Goal: Task Accomplishment & Management: Manage account settings

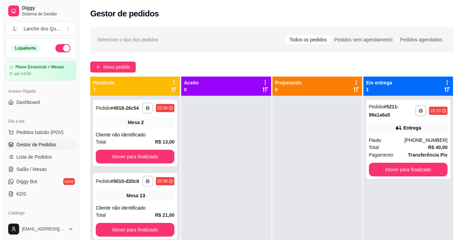
scroll to position [103, 0]
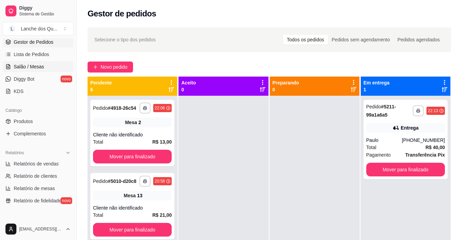
click at [29, 67] on span "Salão / Mesas" at bounding box center [29, 66] width 30 height 7
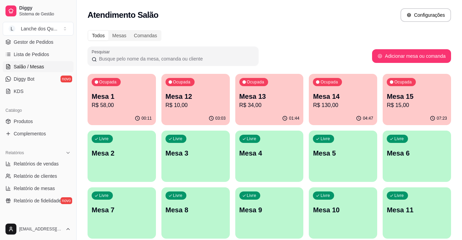
click at [142, 152] on p "Mesa 2" at bounding box center [122, 153] width 60 height 10
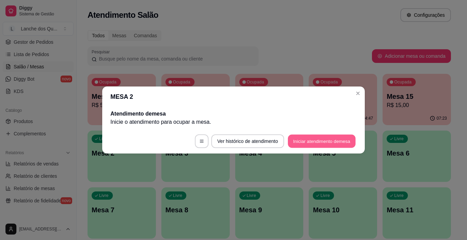
click at [328, 136] on button "Iniciar atendimento de mesa" at bounding box center [322, 141] width 68 height 13
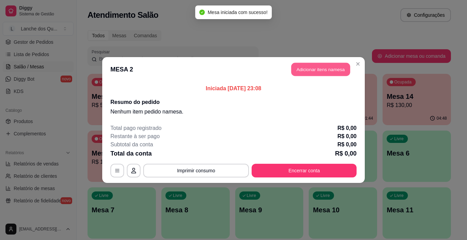
click at [310, 69] on button "Adicionar itens na mesa" at bounding box center [320, 69] width 59 height 13
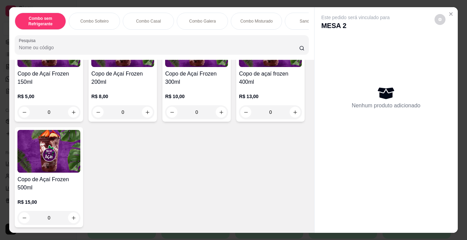
scroll to position [2390, 0]
click at [68, 110] on button "increase-product-quantity" at bounding box center [73, 112] width 11 height 11
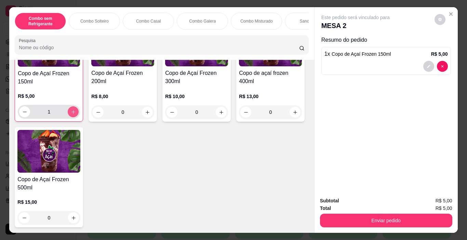
scroll to position [2390, 0]
click at [71, 109] on icon "increase-product-quantity" at bounding box center [73, 111] width 5 height 5
click at [70, 112] on button "increase-product-quantity" at bounding box center [73, 111] width 11 height 11
type input "4"
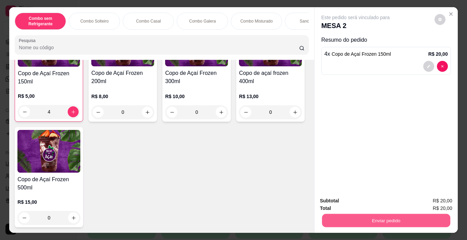
click at [388, 216] on button "Enviar pedido" at bounding box center [386, 220] width 128 height 13
click at [346, 198] on button "Não registrar e enviar pedido" at bounding box center [363, 201] width 71 height 13
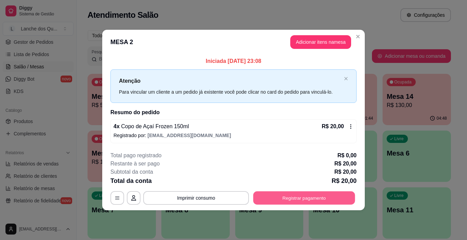
click at [322, 201] on button "Registrar pagamento" at bounding box center [304, 197] width 102 height 13
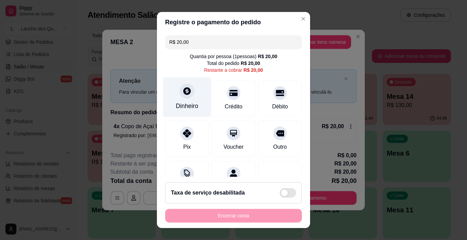
click at [189, 100] on div "Dinheiro" at bounding box center [187, 97] width 48 height 40
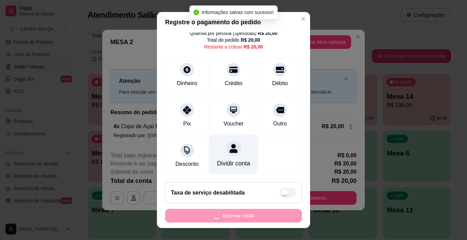
type input "R$ 0,00"
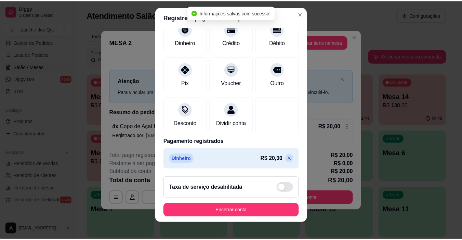
scroll to position [10, 0]
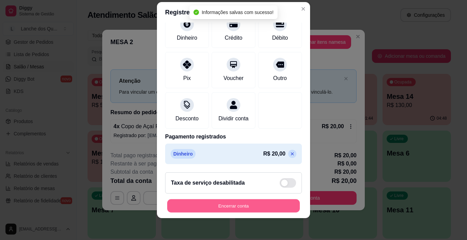
click at [264, 205] on button "Encerrar conta" at bounding box center [233, 205] width 133 height 13
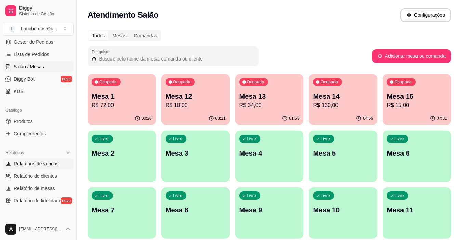
click at [38, 163] on span "Relatórios de vendas" at bounding box center [36, 163] width 45 height 7
select select "ALL"
select select "0"
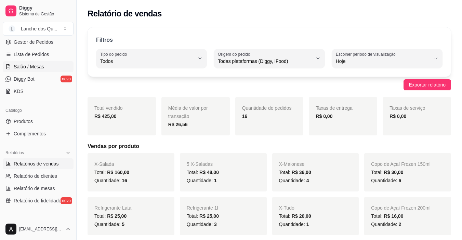
click at [18, 67] on span "Salão / Mesas" at bounding box center [29, 66] width 30 height 7
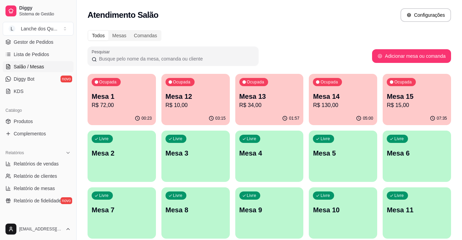
click at [124, 145] on div "Livre Mesa 2" at bounding box center [122, 152] width 68 height 43
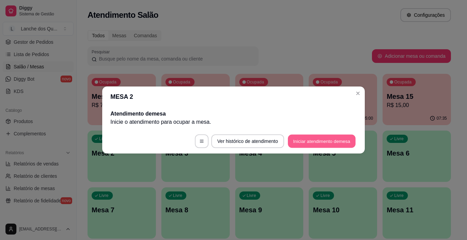
click at [319, 142] on button "Iniciar atendimento de mesa" at bounding box center [322, 141] width 68 height 13
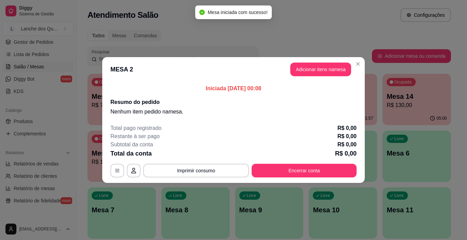
click at [319, 75] on button "Adicionar itens na mesa" at bounding box center [320, 70] width 61 height 14
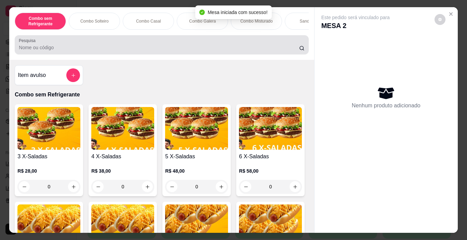
click at [131, 51] on input "Pesquisa" at bounding box center [159, 47] width 280 height 7
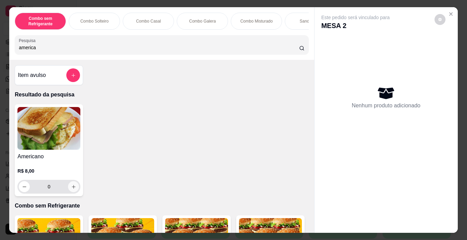
type input "america"
click at [72, 189] on icon "increase-product-quantity" at bounding box center [73, 186] width 5 height 5
type input "1"
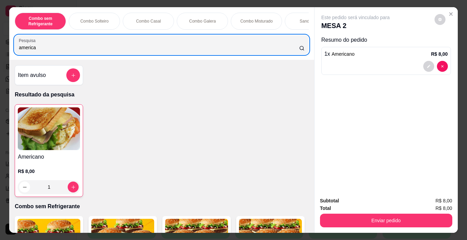
drag, startPoint x: 89, startPoint y: 46, endPoint x: 0, endPoint y: 42, distance: 89.0
click at [0, 42] on div "Combo sem Refrigerante Combo Solteiro Combo Casal Combo Galera Combo Misturado …" at bounding box center [233, 120] width 467 height 240
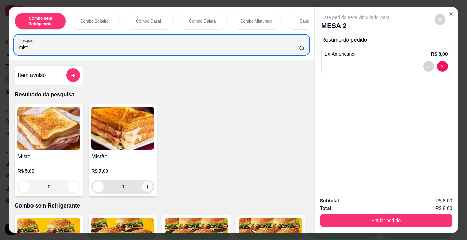
type input "mist"
click at [145, 189] on icon "increase-product-quantity" at bounding box center [147, 186] width 5 height 5
type input "1"
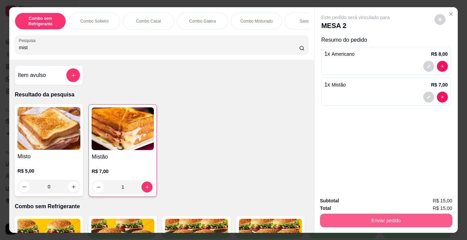
click at [356, 216] on button "Enviar pedido" at bounding box center [386, 221] width 132 height 14
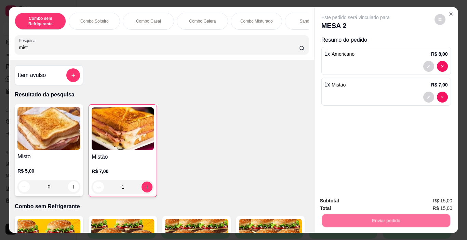
click at [371, 202] on button "Não registrar e enviar pedido" at bounding box center [363, 201] width 69 height 13
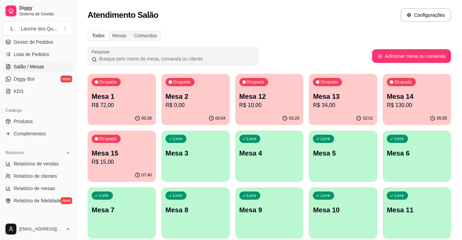
click at [128, 98] on p "Mesa 1" at bounding box center [122, 97] width 60 height 10
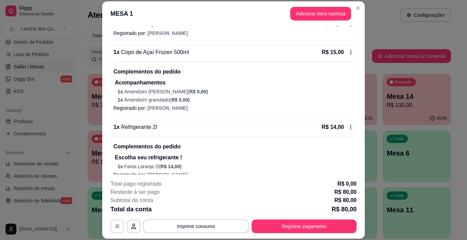
scroll to position [100, 0]
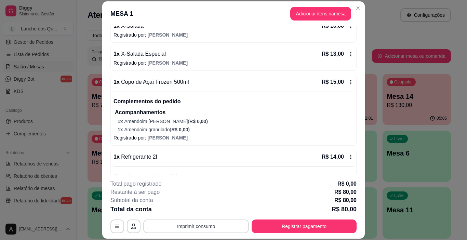
click at [188, 224] on button "Imprimir consumo" at bounding box center [196, 226] width 106 height 14
click at [195, 209] on button "IMPRESSORA" at bounding box center [196, 210] width 50 height 11
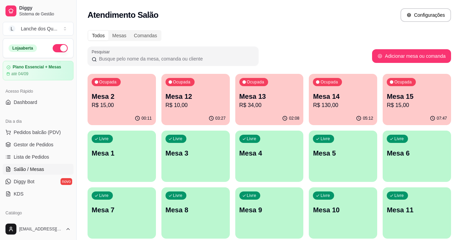
click at [118, 89] on div "Ocupada Mesa 2 R$ 15,00" at bounding box center [122, 93] width 68 height 38
click at [203, 102] on p "R$ 10,00" at bounding box center [195, 105] width 60 height 8
click at [269, 83] on div "Ocupada Mesa 13 R$ 34,00" at bounding box center [269, 93] width 68 height 38
click at [344, 112] on button "Ocupada Mesa 14 R$ 130,00 05:13" at bounding box center [343, 99] width 68 height 51
click at [396, 98] on p "Mesa 15" at bounding box center [417, 97] width 60 height 10
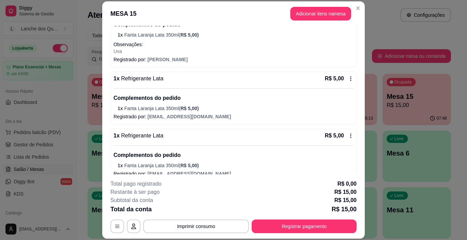
scroll to position [130, 0]
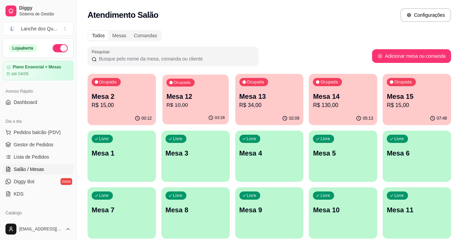
click at [197, 97] on p "Mesa 12" at bounding box center [195, 96] width 58 height 9
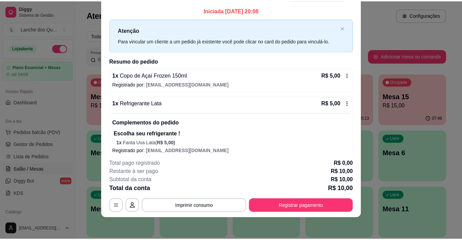
scroll to position [0, 0]
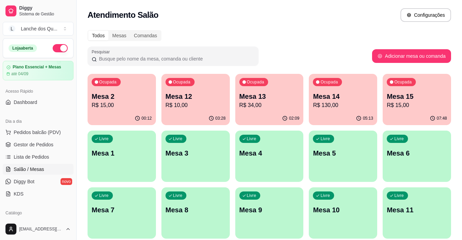
click at [112, 103] on p "R$ 15,00" at bounding box center [122, 105] width 60 height 8
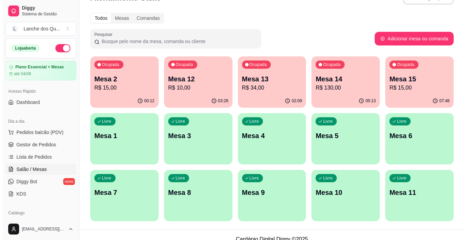
scroll to position [26, 0]
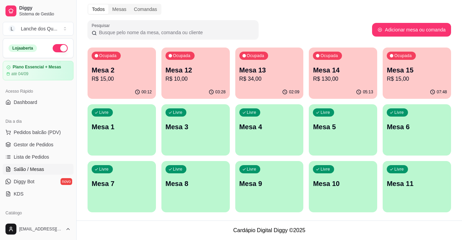
click at [259, 68] on p "Mesa 13" at bounding box center [269, 70] width 60 height 10
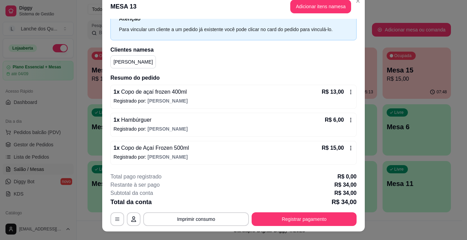
scroll to position [0, 0]
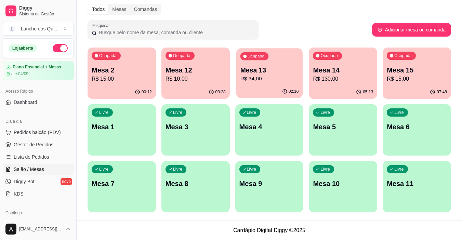
click at [275, 75] on div "Mesa 13 R$ 34,00" at bounding box center [269, 74] width 58 height 17
click at [354, 83] on div "Ocupada Mesa 14 R$ 130,00" at bounding box center [343, 67] width 68 height 38
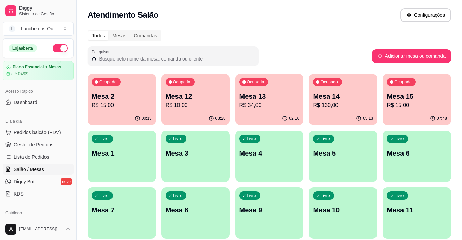
click at [400, 96] on p "Mesa 15" at bounding box center [417, 97] width 60 height 10
click at [409, 112] on div "07:48" at bounding box center [417, 117] width 66 height 13
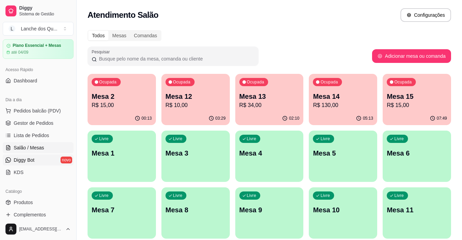
scroll to position [68, 0]
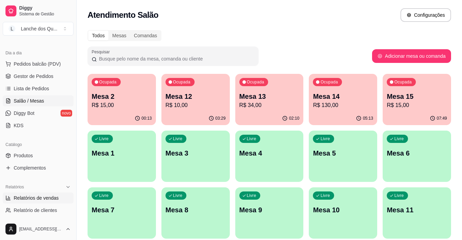
click at [34, 201] on span "Relatórios de vendas" at bounding box center [36, 198] width 45 height 7
select select "ALL"
select select "0"
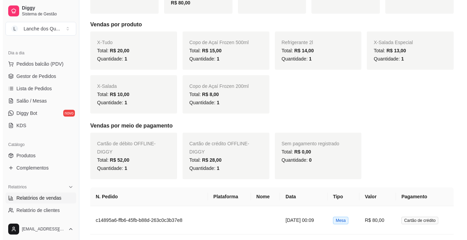
scroll to position [166, 0]
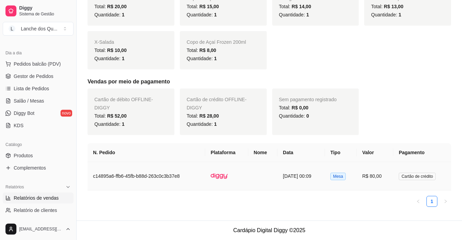
click at [337, 180] on td "Mesa" at bounding box center [341, 176] width 32 height 28
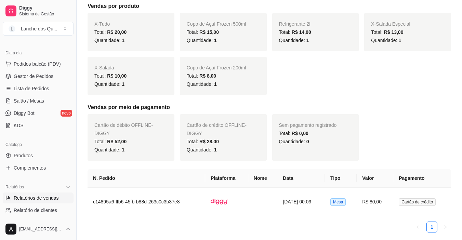
scroll to position [0, 0]
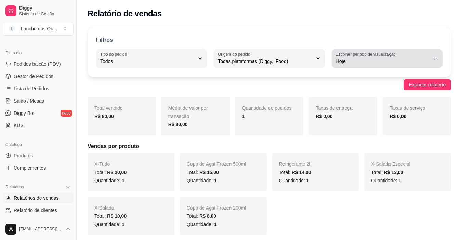
click at [392, 63] on span "Hoje" at bounding box center [383, 61] width 94 height 7
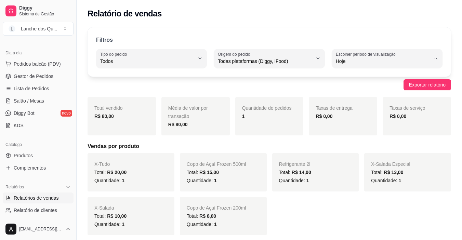
click at [368, 91] on span "Ontem" at bounding box center [383, 88] width 89 height 6
type input "1"
select select "1"
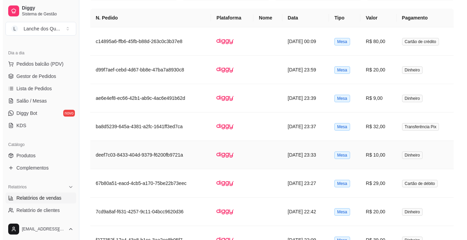
scroll to position [376, 0]
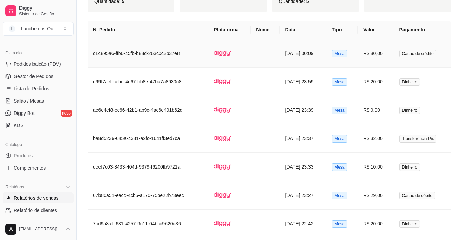
click at [385, 56] on td "R$ 80,00" at bounding box center [376, 53] width 36 height 28
click at [381, 88] on td "R$ 20,00" at bounding box center [376, 82] width 36 height 28
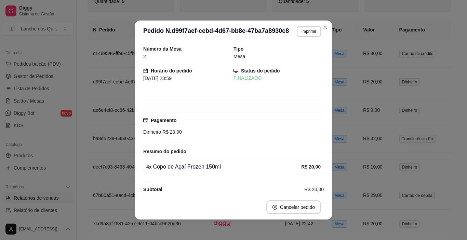
scroll to position [9, 0]
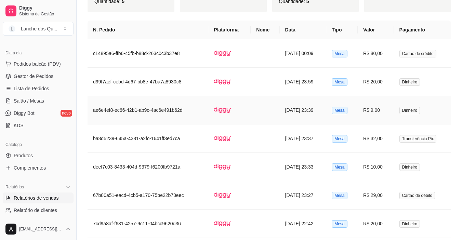
click at [382, 113] on td "R$ 9,00" at bounding box center [376, 110] width 36 height 28
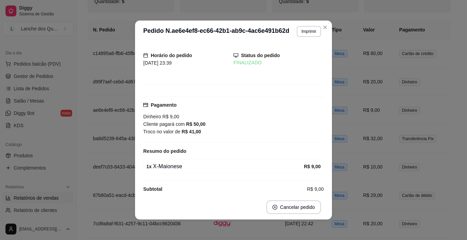
scroll to position [24, 0]
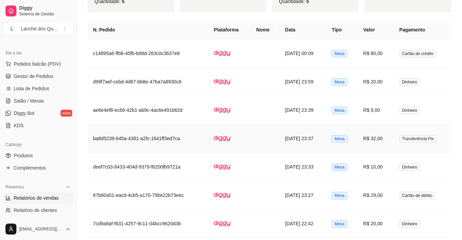
click at [381, 138] on td "R$ 32,00" at bounding box center [376, 138] width 36 height 28
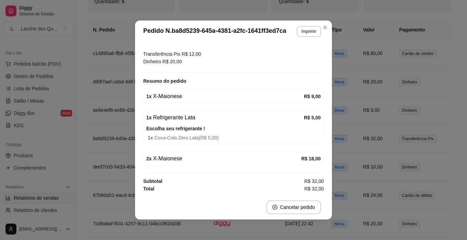
scroll to position [78, 0]
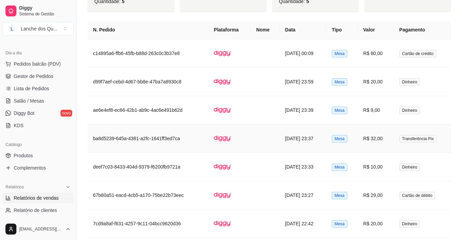
click at [382, 143] on td "R$ 32,00" at bounding box center [376, 138] width 36 height 28
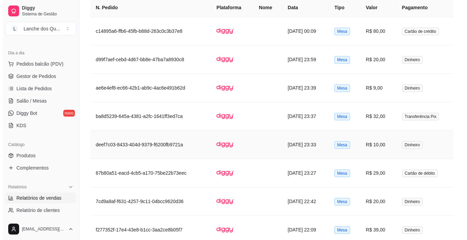
scroll to position [410, 0]
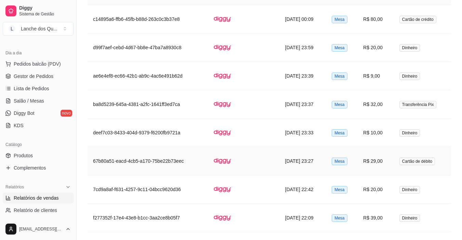
click at [388, 162] on td "R$ 29,00" at bounding box center [376, 161] width 36 height 28
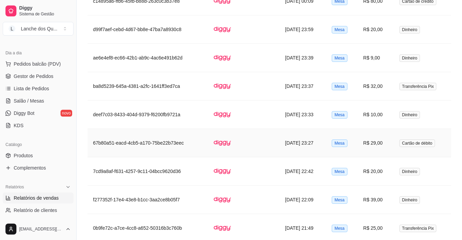
scroll to position [0, 0]
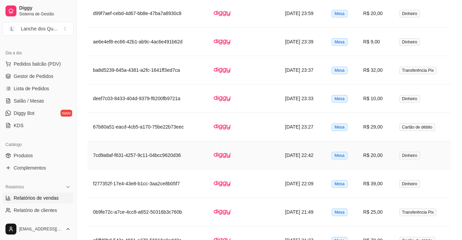
click at [382, 156] on td "R$ 20,00" at bounding box center [376, 155] width 36 height 28
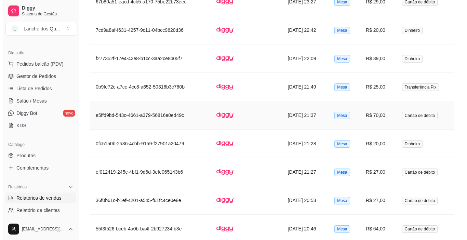
scroll to position [581, 0]
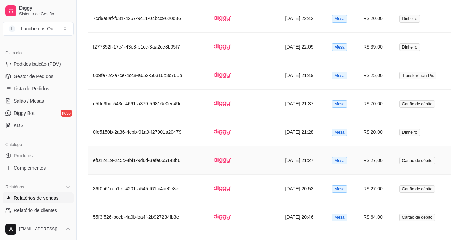
click at [380, 159] on td "R$ 27,00" at bounding box center [376, 160] width 36 height 28
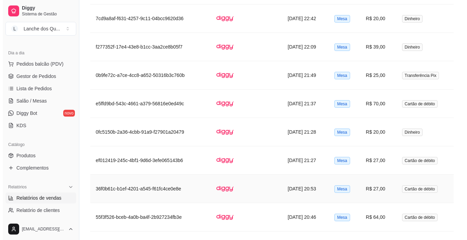
scroll to position [615, 0]
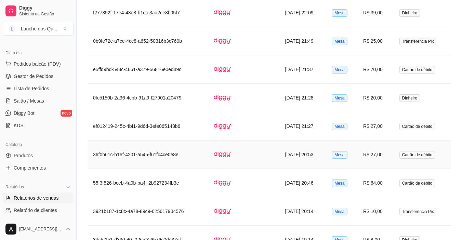
click at [376, 151] on td "R$ 27,00" at bounding box center [376, 155] width 36 height 28
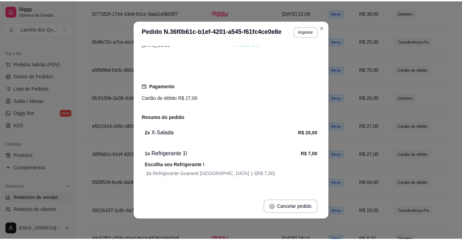
scroll to position [50, 0]
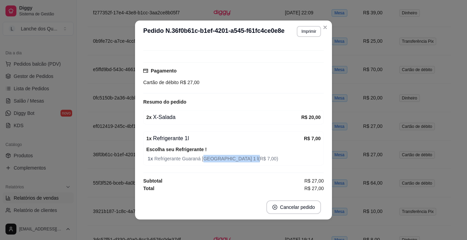
drag, startPoint x: 200, startPoint y: 160, endPoint x: 248, endPoint y: 162, distance: 48.3
click at [242, 162] on span "1 x Refrigerante Guaraná Antarctica 1 l ( R$ 7,00 )" at bounding box center [234, 159] width 173 height 8
click at [261, 163] on div "1 x Refrigerante 1l R$ 7,00 Escolha seu Refrigerante ! 1 x Refrigerante Guaraná…" at bounding box center [233, 148] width 181 height 34
click at [231, 158] on span "1 x Refrigerante Guaraná Antarctica 1 l ( R$ 7,00 )" at bounding box center [234, 159] width 173 height 8
click at [256, 158] on span "1 x Refrigerante Guaraná Antarctica 1 l ( R$ 7,00 )" at bounding box center [234, 159] width 173 height 8
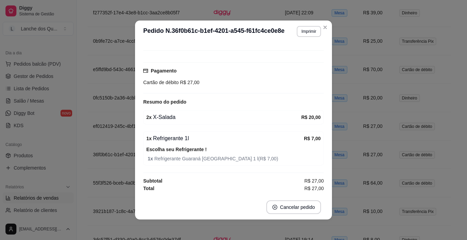
click at [221, 158] on span "1 x Refrigerante Guaraná Antarctica 1 l ( R$ 7,00 )" at bounding box center [234, 159] width 173 height 8
click at [194, 155] on span "1 x Refrigerante Guaraná Antarctica 1 l ( R$ 7,00 )" at bounding box center [234, 159] width 173 height 8
click at [193, 152] on strong "Escolha seu Refrigerante !" at bounding box center [176, 149] width 61 height 5
click at [232, 162] on span "1 x Refrigerante Guaraná Antarctica 1 l ( R$ 7,00 )" at bounding box center [234, 159] width 173 height 8
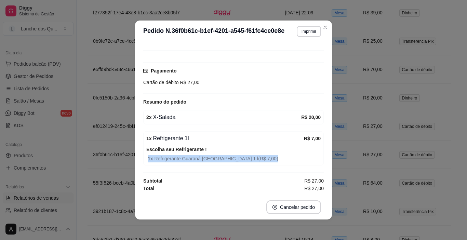
click at [232, 162] on span "1 x Refrigerante Guaraná Antarctica 1 l ( R$ 7,00 )" at bounding box center [234, 159] width 173 height 8
click at [242, 156] on span "1 x Refrigerante Guaraná Antarctica 1 l ( R$ 7,00 )" at bounding box center [234, 159] width 173 height 8
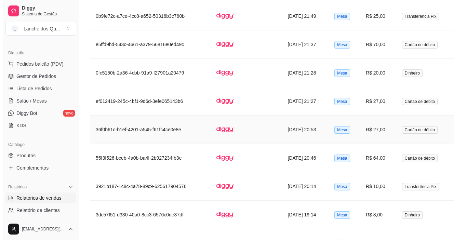
scroll to position [639, 0]
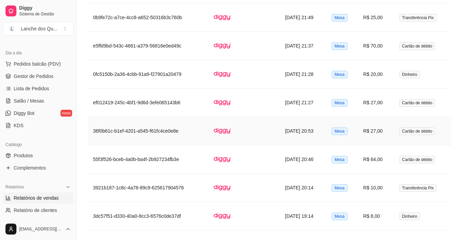
click at [379, 127] on td "R$ 27,00" at bounding box center [376, 131] width 36 height 28
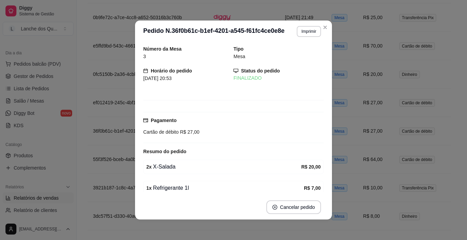
scroll to position [50, 0]
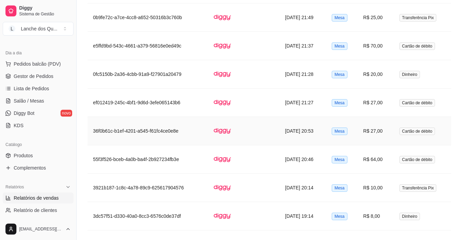
click at [390, 129] on td "R$ 27,00" at bounding box center [376, 131] width 36 height 28
click at [389, 130] on td "R$ 27,00" at bounding box center [376, 131] width 36 height 28
click at [380, 139] on td "R$ 27,00" at bounding box center [376, 131] width 36 height 28
click at [387, 131] on td "R$ 27,00" at bounding box center [376, 131] width 36 height 28
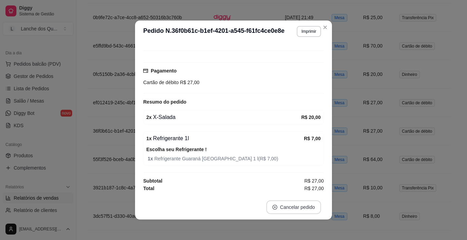
click at [305, 207] on button "Cancelar pedido" at bounding box center [293, 207] width 55 height 14
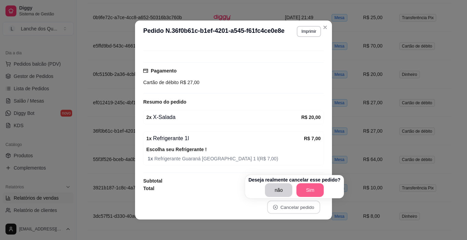
click at [312, 190] on button "Sim" at bounding box center [309, 190] width 27 height 14
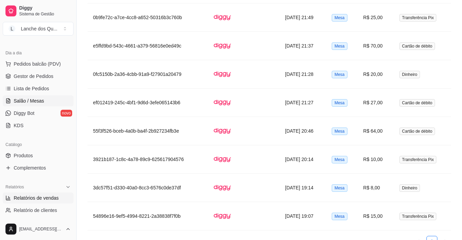
click at [22, 98] on span "Salão / Mesas" at bounding box center [29, 100] width 30 height 7
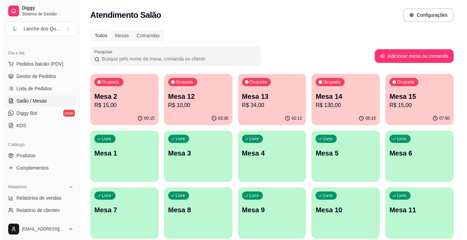
scroll to position [26, 0]
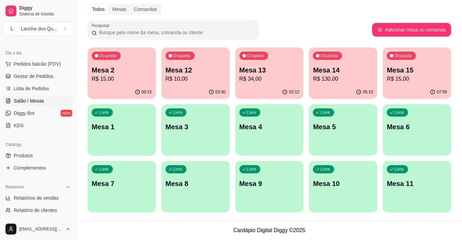
click at [423, 191] on div "Livre Mesa 11" at bounding box center [417, 182] width 68 height 43
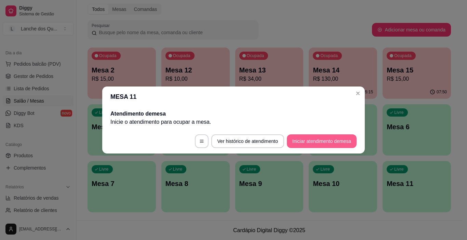
click at [315, 139] on button "Iniciar atendimento de mesa" at bounding box center [322, 141] width 70 height 14
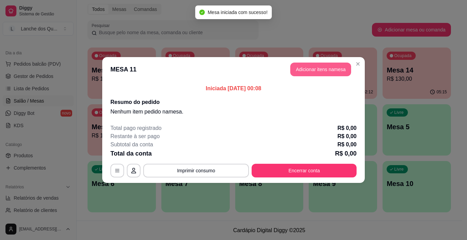
click at [330, 71] on button "Adicionar itens na mesa" at bounding box center [320, 70] width 61 height 14
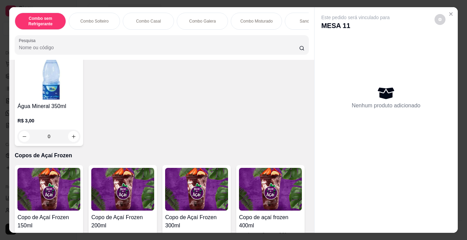
scroll to position [1641, 0]
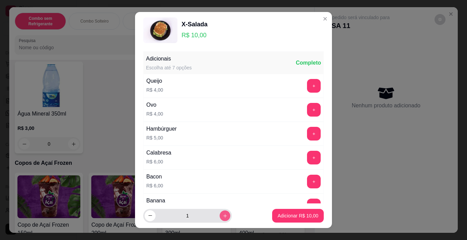
click at [222, 212] on div "1" at bounding box center [188, 216] width 86 height 14
type input "2"
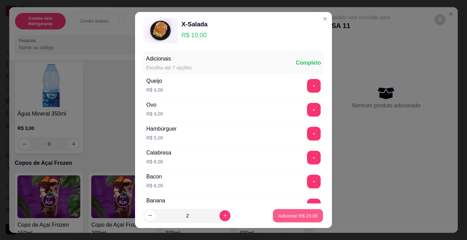
click at [312, 211] on button "Adicionar R$ 20,00" at bounding box center [298, 215] width 50 height 13
type input "2"
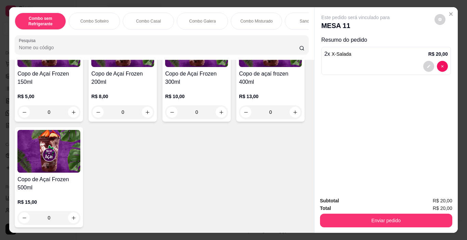
scroll to position [2151, 0]
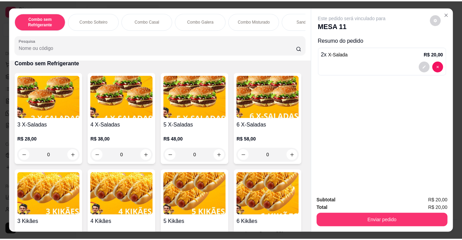
scroll to position [0, 0]
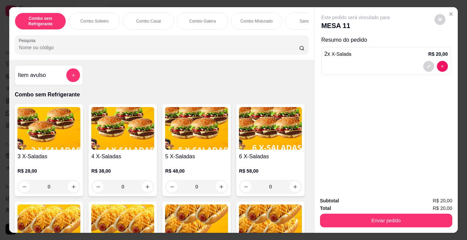
click at [51, 59] on div "Combo sem Refrigerante Combo Solteiro Combo Casal Combo Galera Combo Misturado …" at bounding box center [161, 33] width 305 height 53
click at [58, 80] on div "Item avulso" at bounding box center [49, 75] width 62 height 14
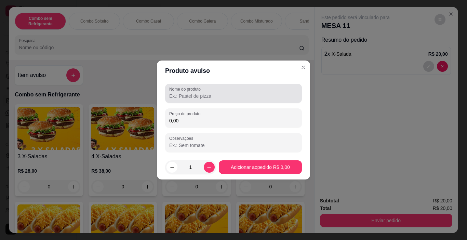
click at [245, 101] on div "Nome do produto" at bounding box center [233, 93] width 137 height 19
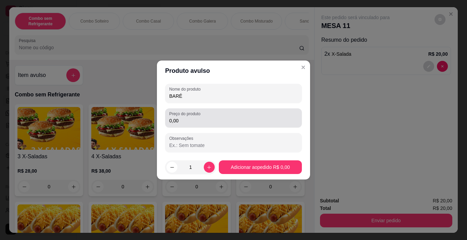
type input "BARÉ"
click at [254, 125] on div "Preço do produto 0,00" at bounding box center [233, 117] width 137 height 19
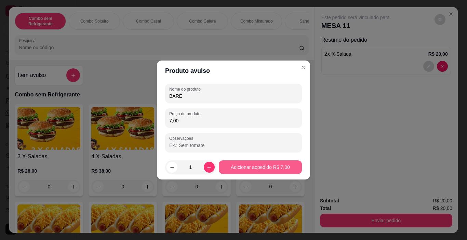
type input "7,00"
click at [275, 174] on footer "1 Adicionar ao pedido R$ 7,00" at bounding box center [233, 167] width 153 height 25
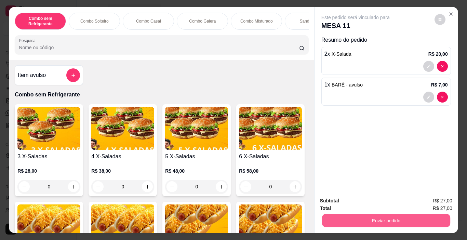
click at [357, 217] on button "Enviar pedido" at bounding box center [386, 220] width 128 height 13
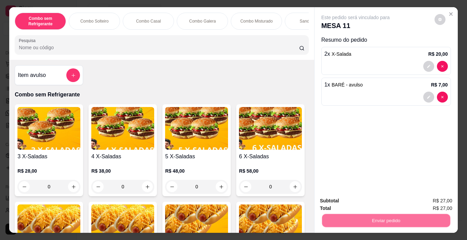
click at [342, 198] on button "Não registrar e enviar pedido" at bounding box center [363, 201] width 71 height 13
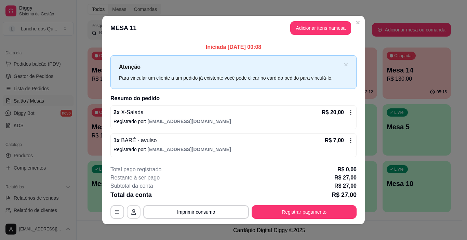
click at [136, 214] on button "button" at bounding box center [134, 212] width 14 height 14
click at [135, 212] on button "button" at bounding box center [134, 212] width 14 height 14
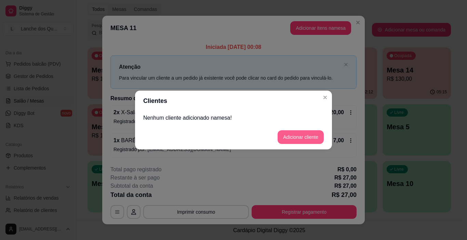
click at [300, 139] on button "Adicionar cliente" at bounding box center [301, 137] width 46 height 14
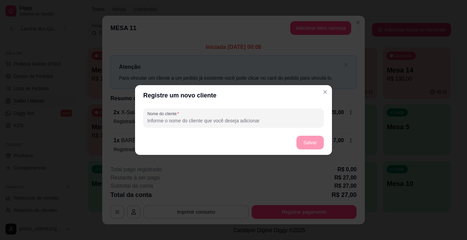
click at [279, 118] on input "Nome do cliente" at bounding box center [233, 120] width 172 height 7
type input "JANA"
click at [323, 141] on button "Salvar" at bounding box center [310, 142] width 27 height 13
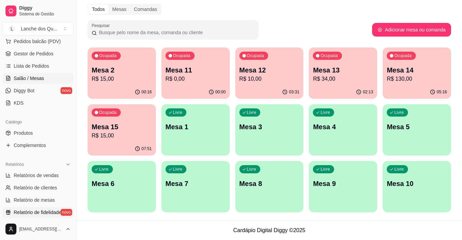
scroll to position [103, 0]
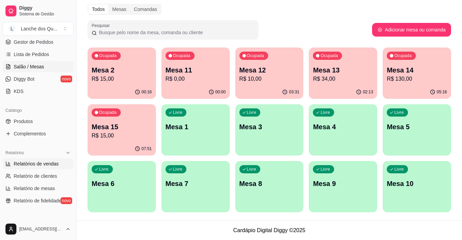
click at [40, 162] on span "Relatórios de vendas" at bounding box center [36, 163] width 45 height 7
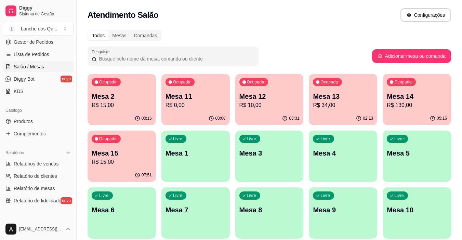
select select "ALL"
select select "0"
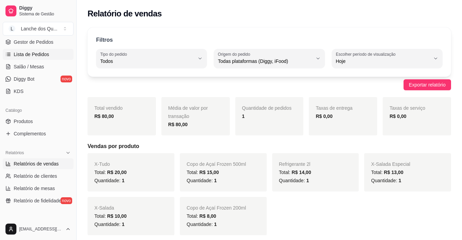
click at [40, 53] on span "Lista de Pedidos" at bounding box center [32, 54] width 36 height 7
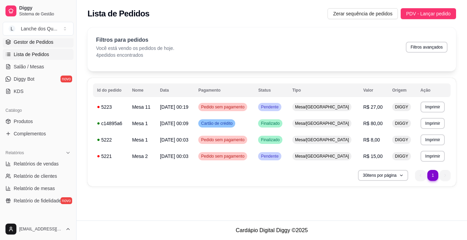
click at [36, 43] on span "Gestor de Pedidos" at bounding box center [34, 42] width 40 height 7
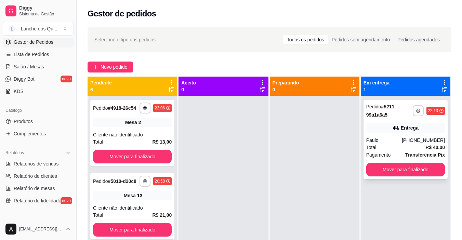
click at [404, 147] on div "Total R$ 40,00" at bounding box center [405, 148] width 79 height 8
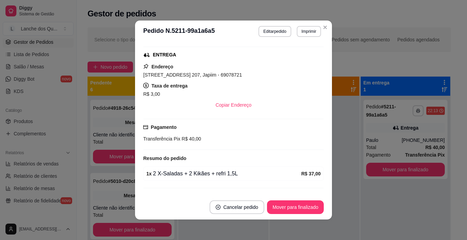
scroll to position [119, 0]
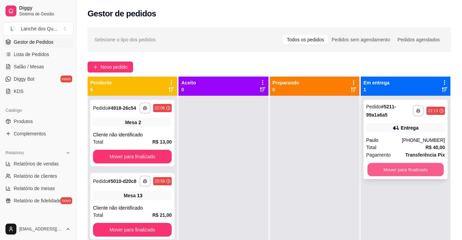
click at [413, 170] on button "Mover para finalizado" at bounding box center [405, 169] width 76 height 13
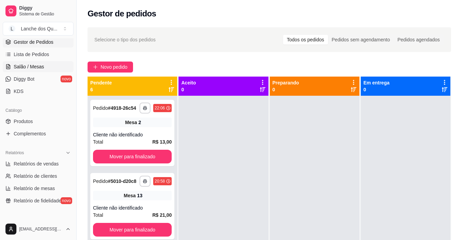
click at [25, 70] on link "Salão / Mesas" at bounding box center [38, 66] width 71 height 11
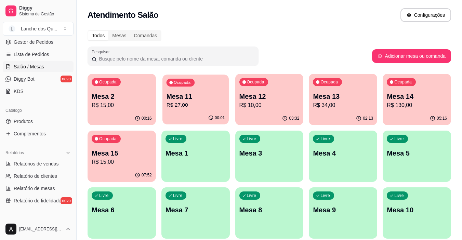
click at [182, 107] on p "R$ 27,00" at bounding box center [195, 105] width 58 height 8
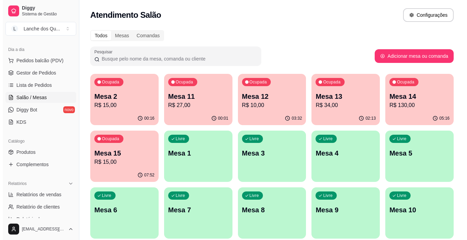
scroll to position [34, 0]
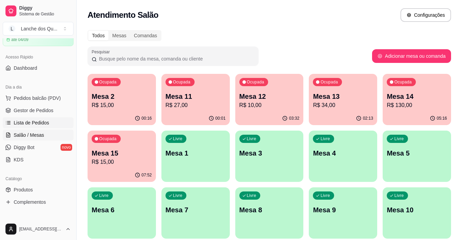
click at [37, 126] on link "Lista de Pedidos" at bounding box center [38, 122] width 71 height 11
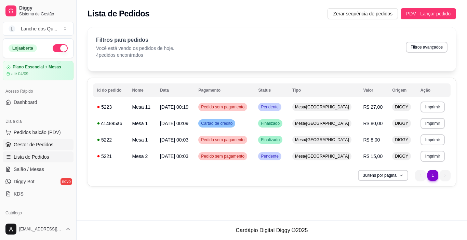
click at [48, 146] on span "Gestor de Pedidos" at bounding box center [34, 144] width 40 height 7
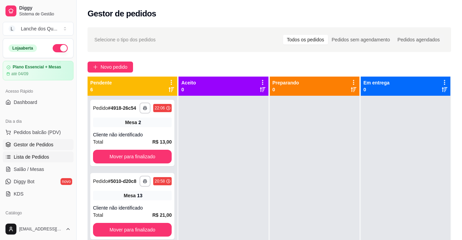
click at [34, 156] on span "Lista de Pedidos" at bounding box center [32, 156] width 36 height 7
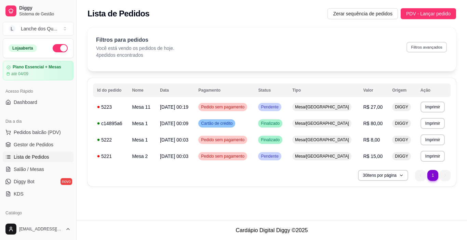
click at [426, 42] on button "Filtros avançados" at bounding box center [426, 47] width 40 height 11
select select "0"
click at [420, 43] on button "Filtros avançados" at bounding box center [427, 47] width 42 height 11
select select "0"
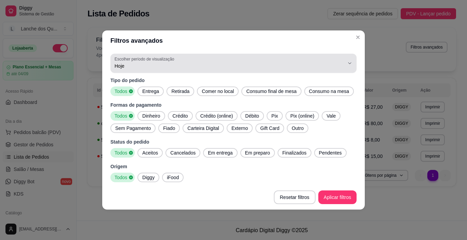
click at [181, 68] on span "Hoje" at bounding box center [230, 66] width 230 height 7
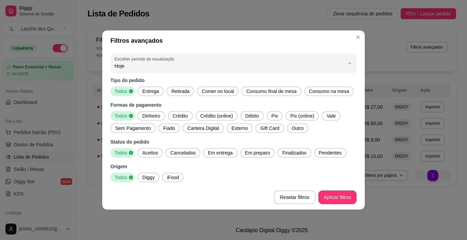
click at [156, 94] on span "Ontem" at bounding box center [230, 93] width 219 height 6
type input "1"
select select "1"
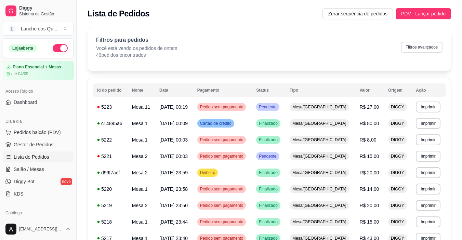
click at [416, 50] on button "Filtros avançados" at bounding box center [422, 47] width 42 height 11
select select "1"
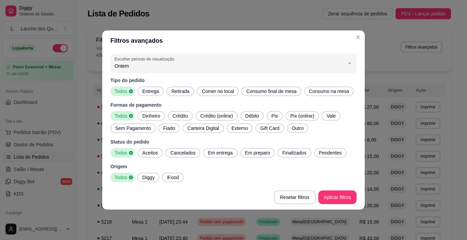
click at [183, 152] on span "Cancelados" at bounding box center [183, 152] width 31 height 7
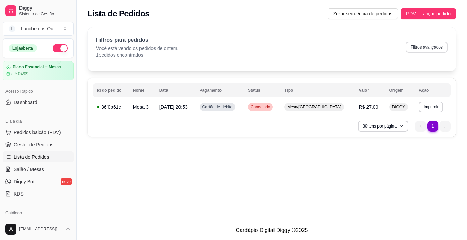
click at [426, 48] on button "Filtros avançados" at bounding box center [427, 47] width 42 height 11
select select "1"
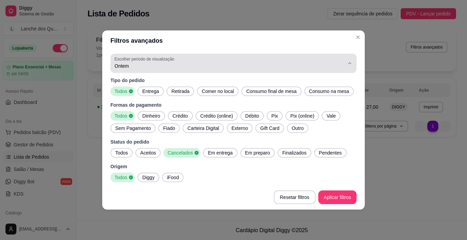
click at [144, 68] on span "Ontem" at bounding box center [230, 66] width 230 height 7
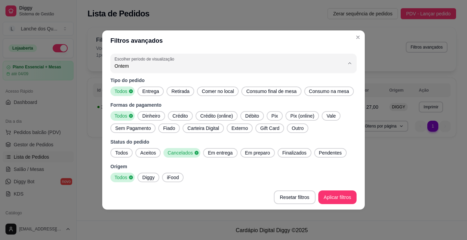
click at [141, 152] on span "Customizado" at bounding box center [230, 149] width 219 height 6
type input "-1"
select select "-1"
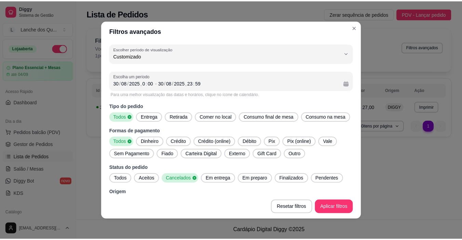
scroll to position [6, 0]
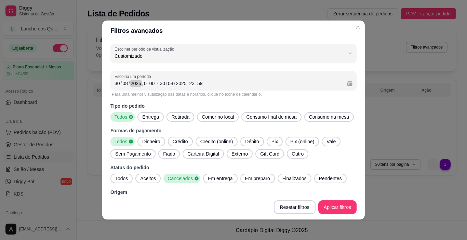
click at [132, 83] on div "2025" at bounding box center [136, 83] width 12 height 7
click at [114, 86] on div "30" at bounding box center [117, 83] width 7 height 7
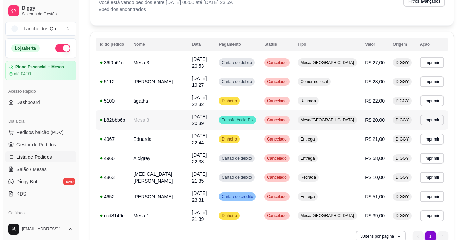
scroll to position [56, 0]
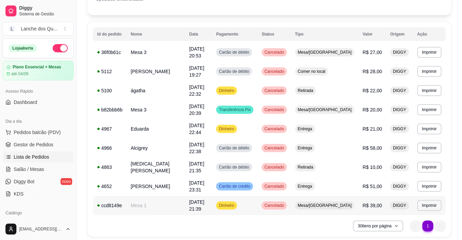
click at [203, 199] on span "[DATE] 21:39" at bounding box center [196, 205] width 15 height 12
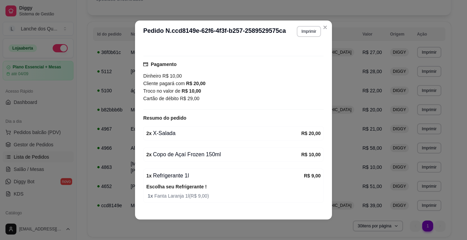
scroll to position [82, 0]
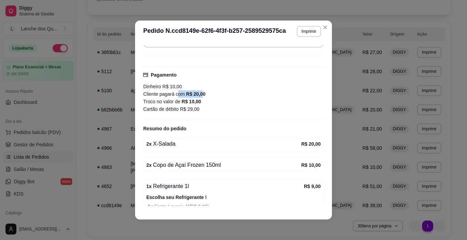
drag, startPoint x: 175, startPoint y: 95, endPoint x: 203, endPoint y: 94, distance: 28.1
click at [202, 95] on div "Cliente pagará com R$ 20,00" at bounding box center [233, 94] width 181 height 8
click at [203, 94] on div "Cliente pagará com R$ 20,00" at bounding box center [233, 94] width 181 height 8
drag, startPoint x: 190, startPoint y: 94, endPoint x: 216, endPoint y: 92, distance: 25.4
click at [214, 92] on div "Cliente pagará com R$ 20,00" at bounding box center [233, 94] width 181 height 8
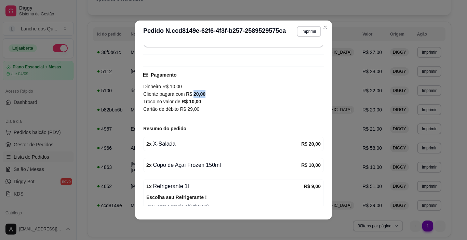
click at [218, 92] on div "Cliente pagará com R$ 20,00" at bounding box center [233, 94] width 181 height 8
drag, startPoint x: 178, startPoint y: 106, endPoint x: 198, endPoint y: 105, distance: 19.5
click at [191, 106] on span "R$ 29,00" at bounding box center [189, 108] width 21 height 5
click at [199, 105] on div "Troco no valor de R$ 10,00" at bounding box center [233, 102] width 181 height 8
drag, startPoint x: 190, startPoint y: 99, endPoint x: 209, endPoint y: 99, distance: 18.8
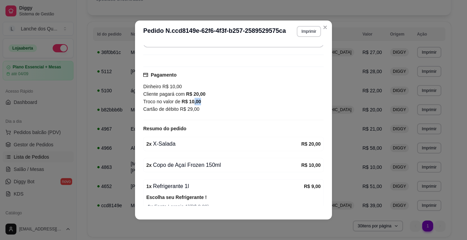
click at [203, 99] on div "Troco no valor de R$ 10,00" at bounding box center [233, 102] width 181 height 8
click at [209, 99] on div "Troco no valor de R$ 10,00" at bounding box center [233, 102] width 181 height 8
click at [189, 105] on div "Troco no valor de R$ 10,00" at bounding box center [233, 102] width 181 height 8
click at [191, 112] on span "R$ 29,00" at bounding box center [189, 108] width 21 height 5
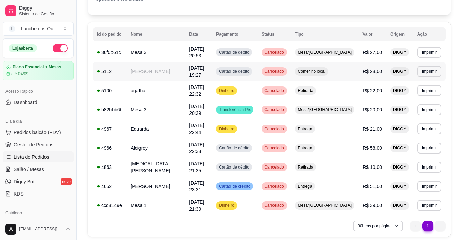
click at [248, 67] on div "Cartão de débito" at bounding box center [234, 71] width 36 height 8
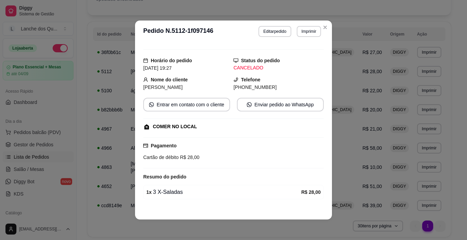
scroll to position [0, 0]
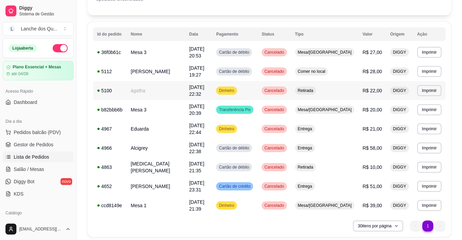
click at [344, 86] on td "Retirada" at bounding box center [325, 90] width 68 height 19
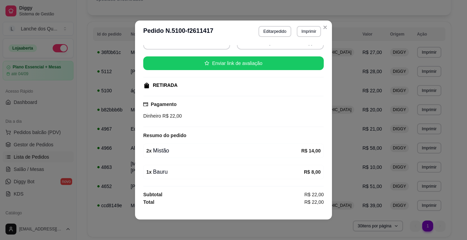
scroll to position [4, 0]
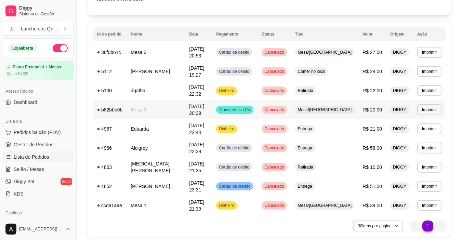
click at [337, 107] on span "Mesa/[GEOGRAPHIC_DATA]" at bounding box center [324, 109] width 57 height 5
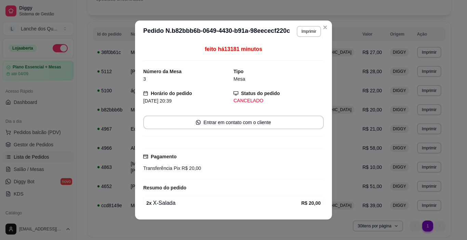
scroll to position [31, 0]
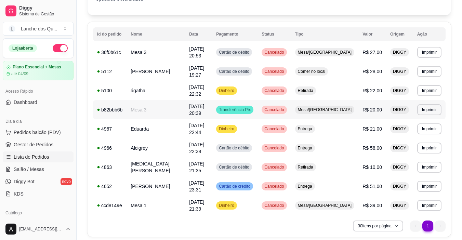
click at [341, 107] on span "Mesa/[GEOGRAPHIC_DATA]" at bounding box center [324, 109] width 57 height 5
click at [313, 126] on span "Entrega" at bounding box center [304, 128] width 17 height 5
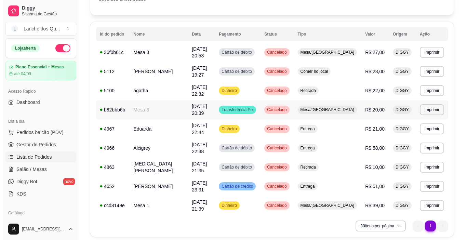
scroll to position [0, 0]
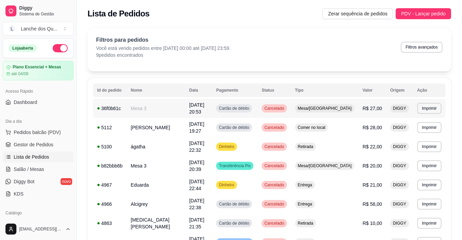
click at [257, 106] on td "Cartão de débito" at bounding box center [234, 108] width 45 height 19
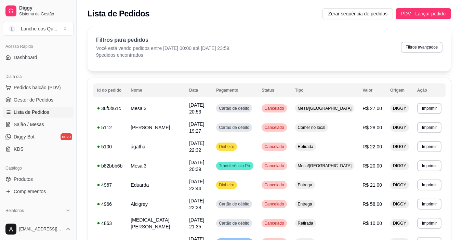
scroll to position [103, 0]
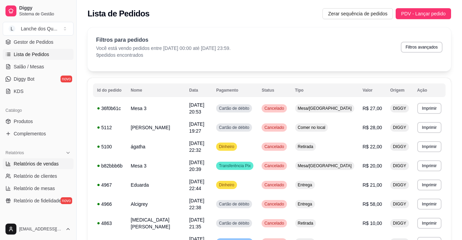
click at [44, 161] on span "Relatórios de vendas" at bounding box center [36, 163] width 45 height 7
select select "ALL"
select select "0"
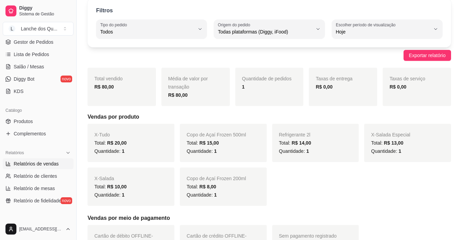
scroll to position [29, 0]
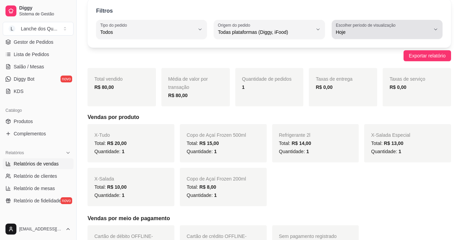
click at [396, 32] on span "Hoje" at bounding box center [383, 32] width 94 height 7
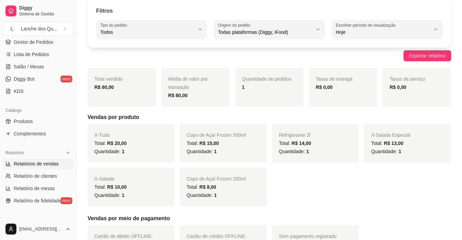
click at [356, 63] on span "Ontem" at bounding box center [383, 59] width 89 height 6
type input "1"
select select "1"
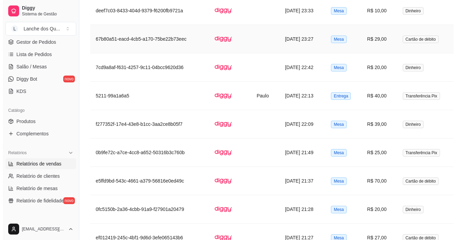
scroll to position [542, 0]
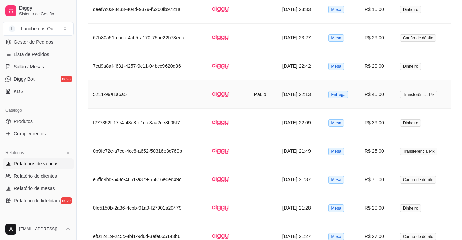
click at [387, 88] on td "R$ 40,00" at bounding box center [377, 94] width 36 height 28
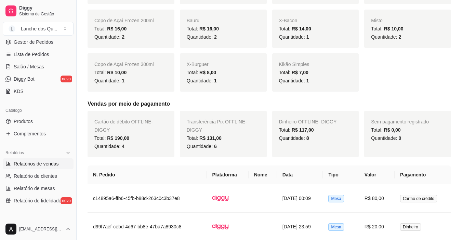
scroll to position [0, 0]
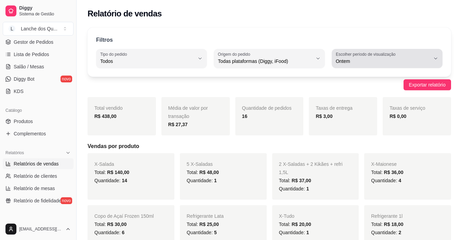
click at [400, 50] on button "Escolher período de visualização Ontem" at bounding box center [387, 58] width 111 height 19
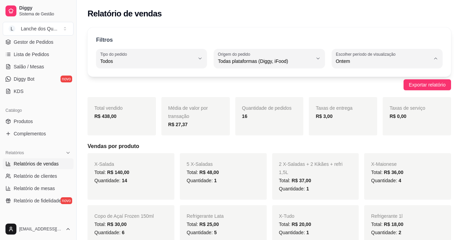
click at [373, 147] on span "Customizado" at bounding box center [383, 144] width 89 height 6
type input "-1"
select select "-1"
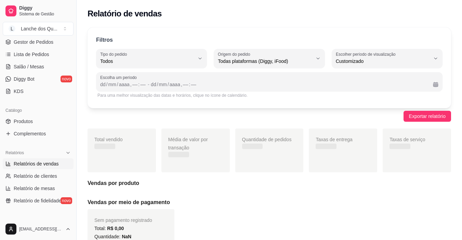
scroll to position [6, 0]
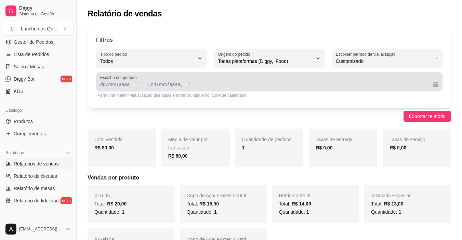
click at [204, 79] on span "Escolha um período" at bounding box center [269, 77] width 338 height 5
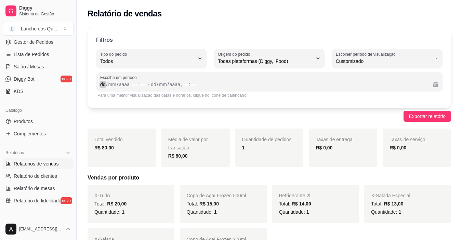
click at [102, 85] on div "dd" at bounding box center [102, 84] width 7 height 7
click at [102, 85] on div "20" at bounding box center [102, 84] width 7 height 7
click at [150, 84] on div "dd" at bounding box center [150, 84] width 7 height 7
click at [371, 112] on div "Exportar relatório" at bounding box center [269, 116] width 363 height 11
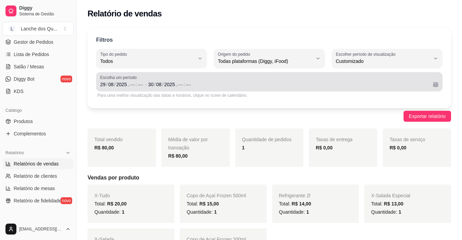
click at [378, 77] on span "Escolha um período" at bounding box center [269, 77] width 338 height 5
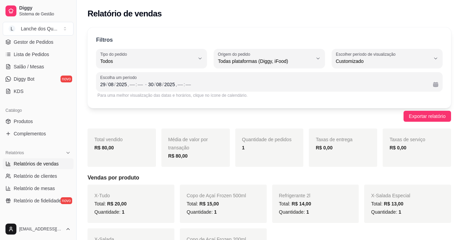
click at [455, 88] on div "Filtros ALL Tipo do pedido Todos Entrega Retirada Mesa Consumo local Tipo do pe…" at bounding box center [269, 220] width 385 height 395
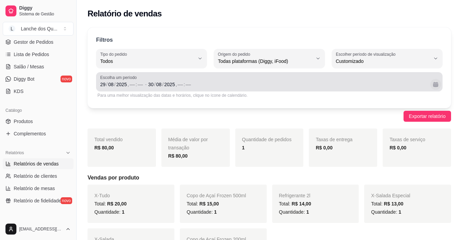
click at [434, 84] on button "Calendário" at bounding box center [435, 84] width 11 height 11
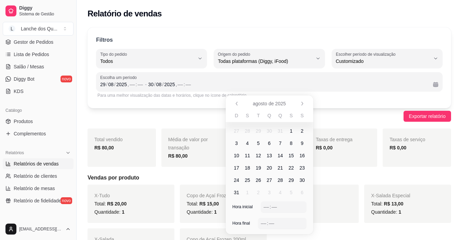
click at [291, 183] on span "29" at bounding box center [291, 180] width 5 height 7
click at [303, 179] on span "30" at bounding box center [301, 180] width 5 height 7
click at [362, 120] on div "Exportar relatório" at bounding box center [269, 116] width 363 height 11
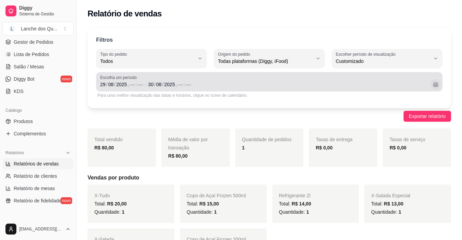
click at [436, 83] on button "Calendário" at bounding box center [435, 84] width 11 height 11
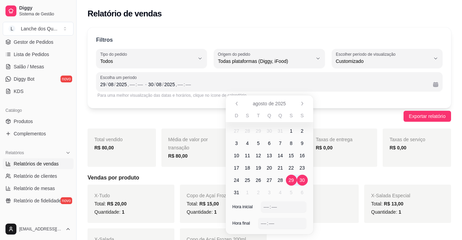
click at [280, 152] on span "14" at bounding box center [280, 155] width 11 height 11
click at [289, 138] on span "8" at bounding box center [291, 143] width 11 height 11
click at [305, 147] on span "9" at bounding box center [302, 143] width 11 height 11
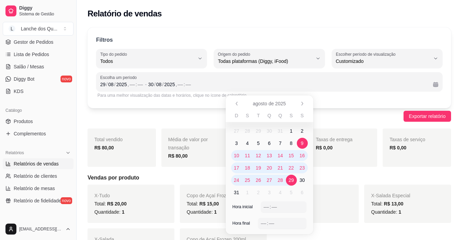
click at [290, 178] on span "29" at bounding box center [291, 180] width 5 height 7
click at [269, 208] on div ":" at bounding box center [270, 206] width 3 height 7
click at [270, 208] on div ":" at bounding box center [270, 206] width 3 height 7
click at [286, 212] on div "–– : ––" at bounding box center [283, 206] width 45 height 11
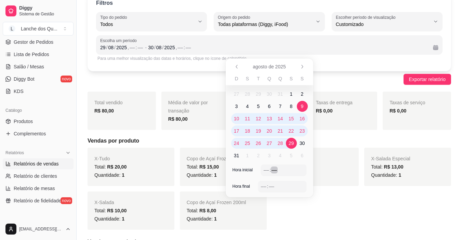
scroll to position [34, 0]
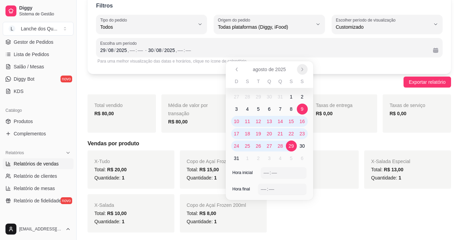
click at [303, 66] on button "Próximo" at bounding box center [302, 69] width 11 height 11
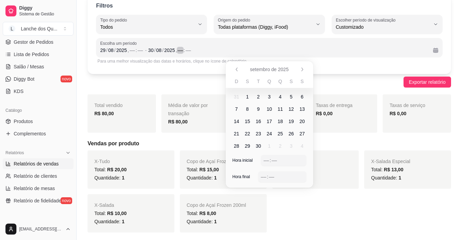
click at [341, 46] on div "[DATE] , –– : ––" at bounding box center [287, 50] width 279 height 8
click at [378, 18] on label "Escolher período de visualização" at bounding box center [367, 20] width 62 height 6
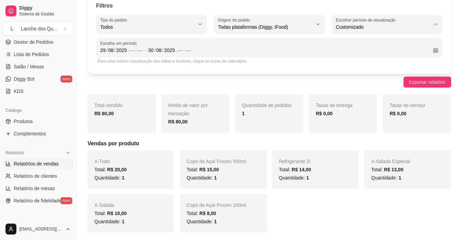
click at [365, 48] on li "Hoje" at bounding box center [386, 43] width 101 height 11
type input "0"
select select "0"
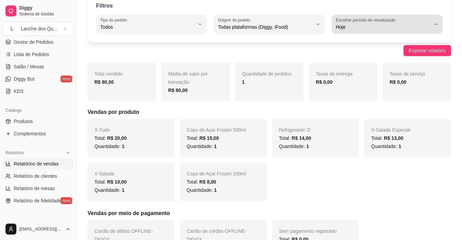
click at [362, 27] on span "Hoje" at bounding box center [383, 27] width 94 height 7
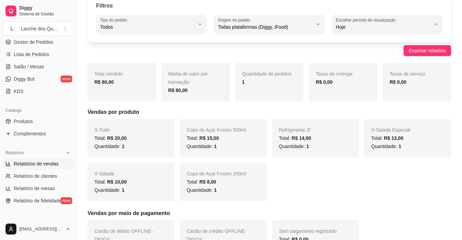
click at [355, 57] on span "Ontem" at bounding box center [383, 54] width 89 height 6
type input "1"
select select "1"
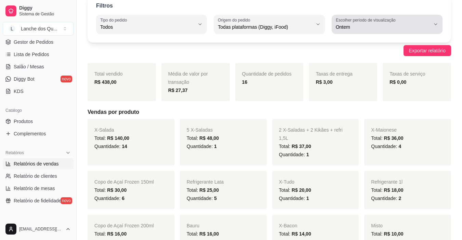
click at [362, 27] on span "Ontem" at bounding box center [383, 27] width 94 height 7
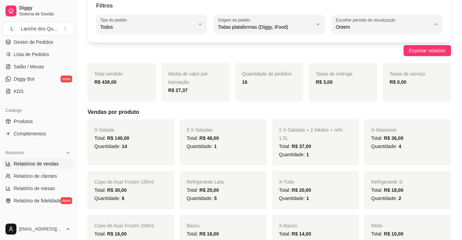
click at [360, 113] on span "Customizado" at bounding box center [383, 110] width 89 height 6
type input "-1"
select select "-1"
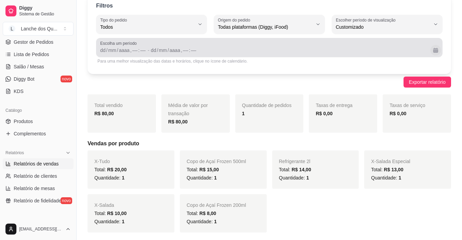
click at [435, 52] on button "Calendário" at bounding box center [435, 50] width 11 height 11
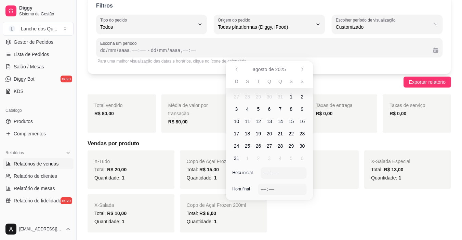
click at [291, 147] on span "29" at bounding box center [291, 146] width 5 height 7
click at [301, 145] on span "30" at bounding box center [301, 146] width 5 height 7
click at [265, 170] on div "––" at bounding box center [266, 172] width 7 height 7
click at [261, 186] on div "–– : ––" at bounding box center [282, 189] width 48 height 11
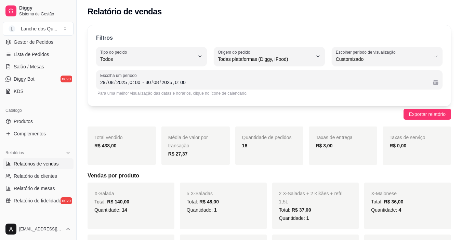
scroll to position [0, 0]
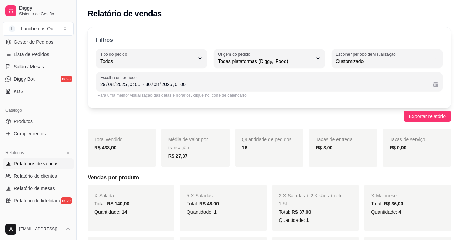
click at [124, 149] on div "R$ 438,00" at bounding box center [121, 148] width 55 height 8
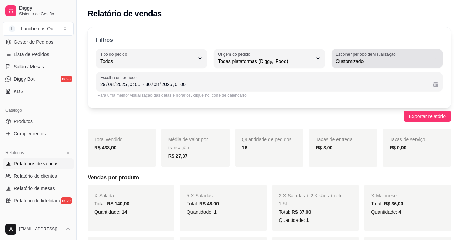
click at [381, 61] on span "Customizado" at bounding box center [383, 61] width 94 height 7
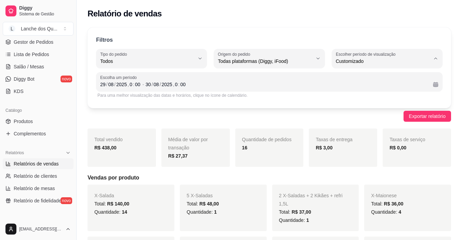
click at [363, 80] on span "Hoje" at bounding box center [383, 77] width 89 height 6
type input "0"
select select "0"
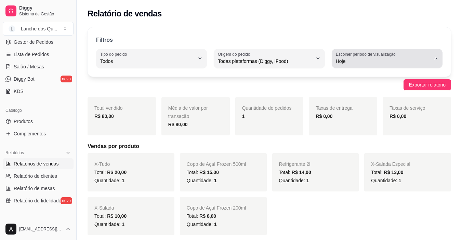
click at [359, 60] on span "Hoje" at bounding box center [383, 61] width 94 height 7
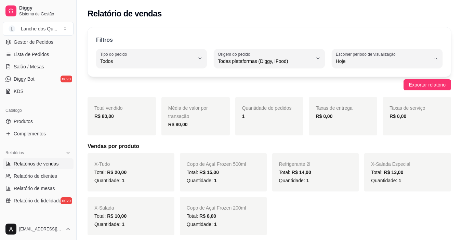
click at [351, 90] on span "Ontem" at bounding box center [383, 88] width 89 height 6
type input "1"
select select "1"
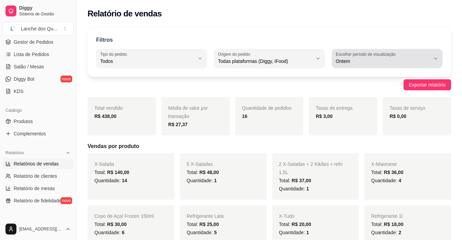
click at [352, 53] on label "Escolher período de visualização" at bounding box center [367, 54] width 62 height 6
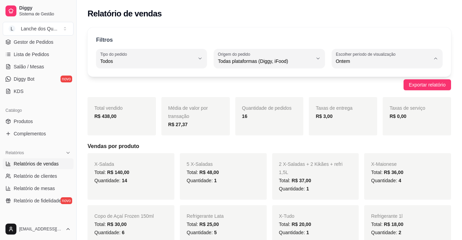
click at [347, 77] on span "Hoje" at bounding box center [383, 77] width 89 height 6
type input "0"
select select "0"
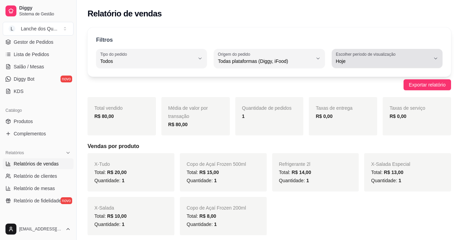
click at [365, 59] on span "Hoje" at bounding box center [383, 61] width 94 height 7
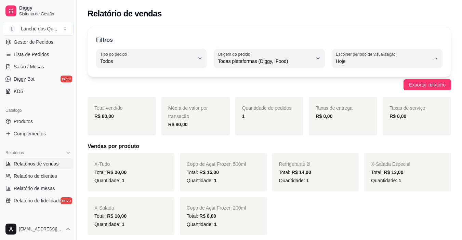
click at [363, 90] on span "Ontem" at bounding box center [383, 88] width 89 height 6
type input "1"
select select "1"
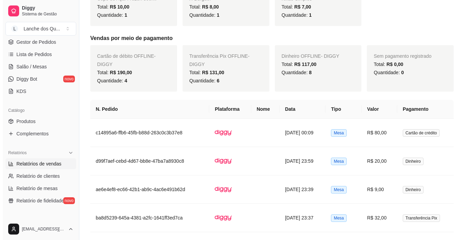
scroll to position [308, 0]
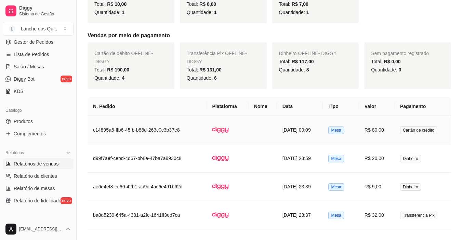
click at [249, 123] on td at bounding box center [263, 130] width 28 height 28
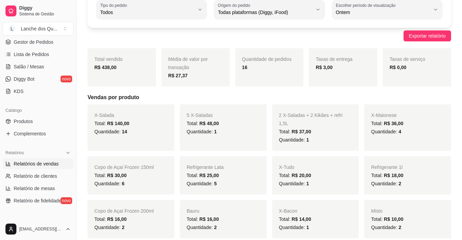
scroll to position [0, 0]
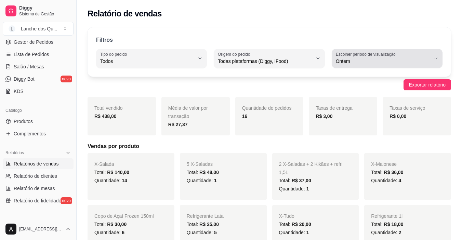
click at [426, 59] on span "Ontem" at bounding box center [383, 61] width 94 height 7
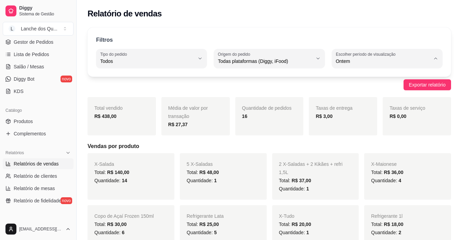
click at [377, 80] on span "Hoje" at bounding box center [383, 77] width 89 height 6
type input "0"
select select "0"
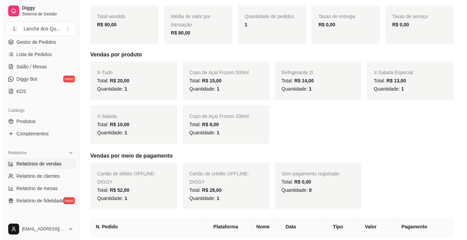
scroll to position [166, 0]
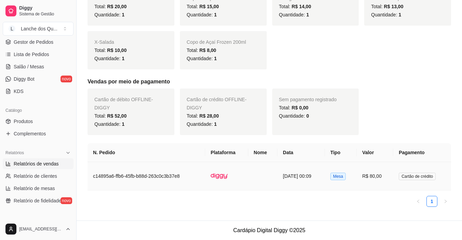
click at [386, 179] on td "R$ 80,00" at bounding box center [375, 176] width 37 height 28
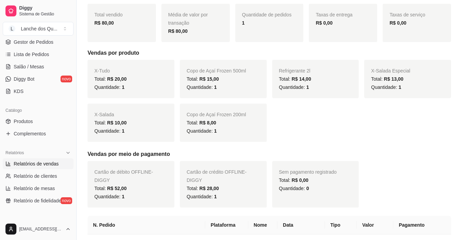
scroll to position [0, 0]
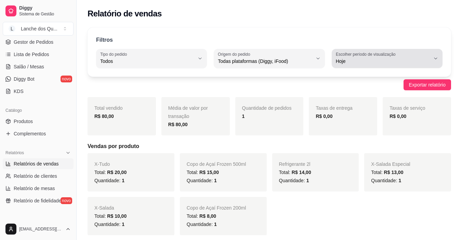
click at [402, 56] on div "Hoje" at bounding box center [383, 59] width 94 height 14
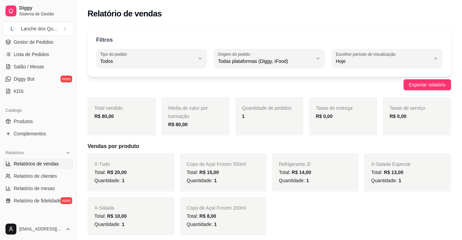
click at [368, 92] on span "Ontem" at bounding box center [383, 88] width 89 height 6
type input "1"
select select "1"
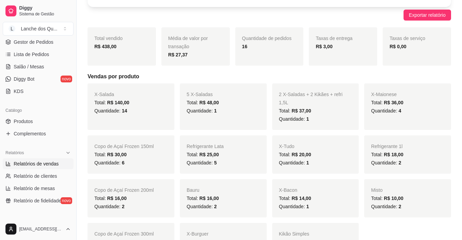
scroll to position [34, 0]
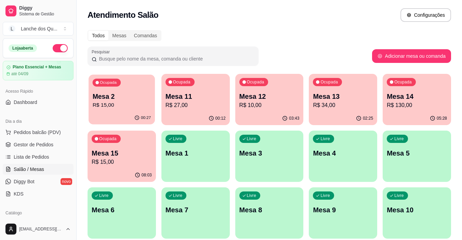
click at [140, 99] on p "Mesa 2" at bounding box center [122, 96] width 58 height 9
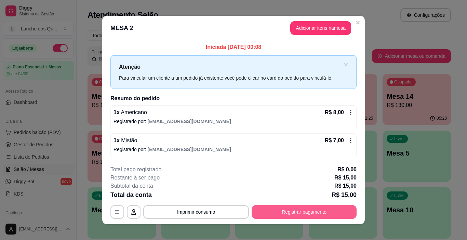
click at [292, 213] on button "Registrar pagamento" at bounding box center [304, 212] width 105 height 14
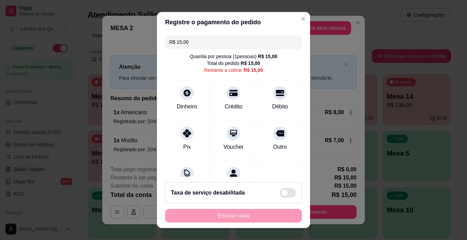
drag, startPoint x: 211, startPoint y: 40, endPoint x: 88, endPoint y: 47, distance: 122.9
click at [88, 47] on div "Registre o pagamento do pedido R$ 15,00 Quantia por pessoa ( 1 pessoas) R$ 15,0…" at bounding box center [233, 120] width 467 height 240
click at [186, 131] on icon at bounding box center [187, 131] width 9 height 9
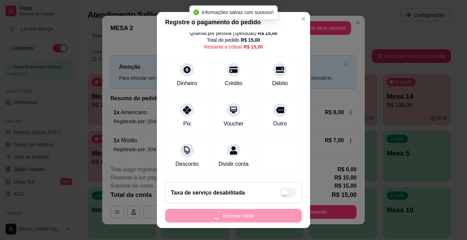
scroll to position [10, 0]
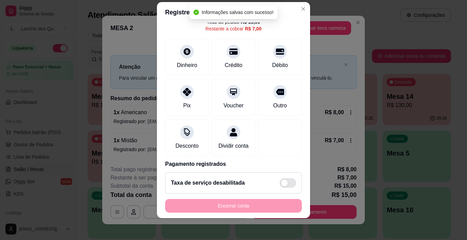
type input "R$ 7,00"
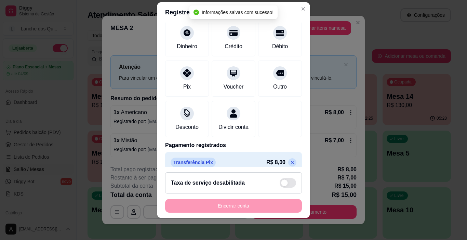
scroll to position [67, 0]
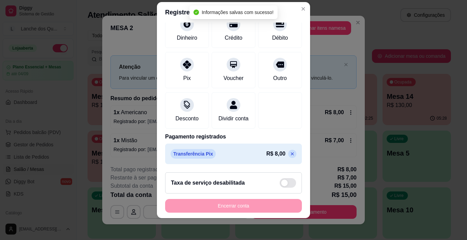
click at [245, 212] on div "Encerrar conta" at bounding box center [233, 206] width 137 height 14
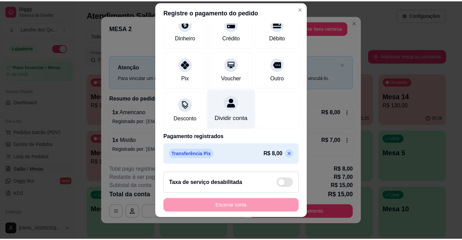
scroll to position [0, 0]
